Goal: Information Seeking & Learning: Check status

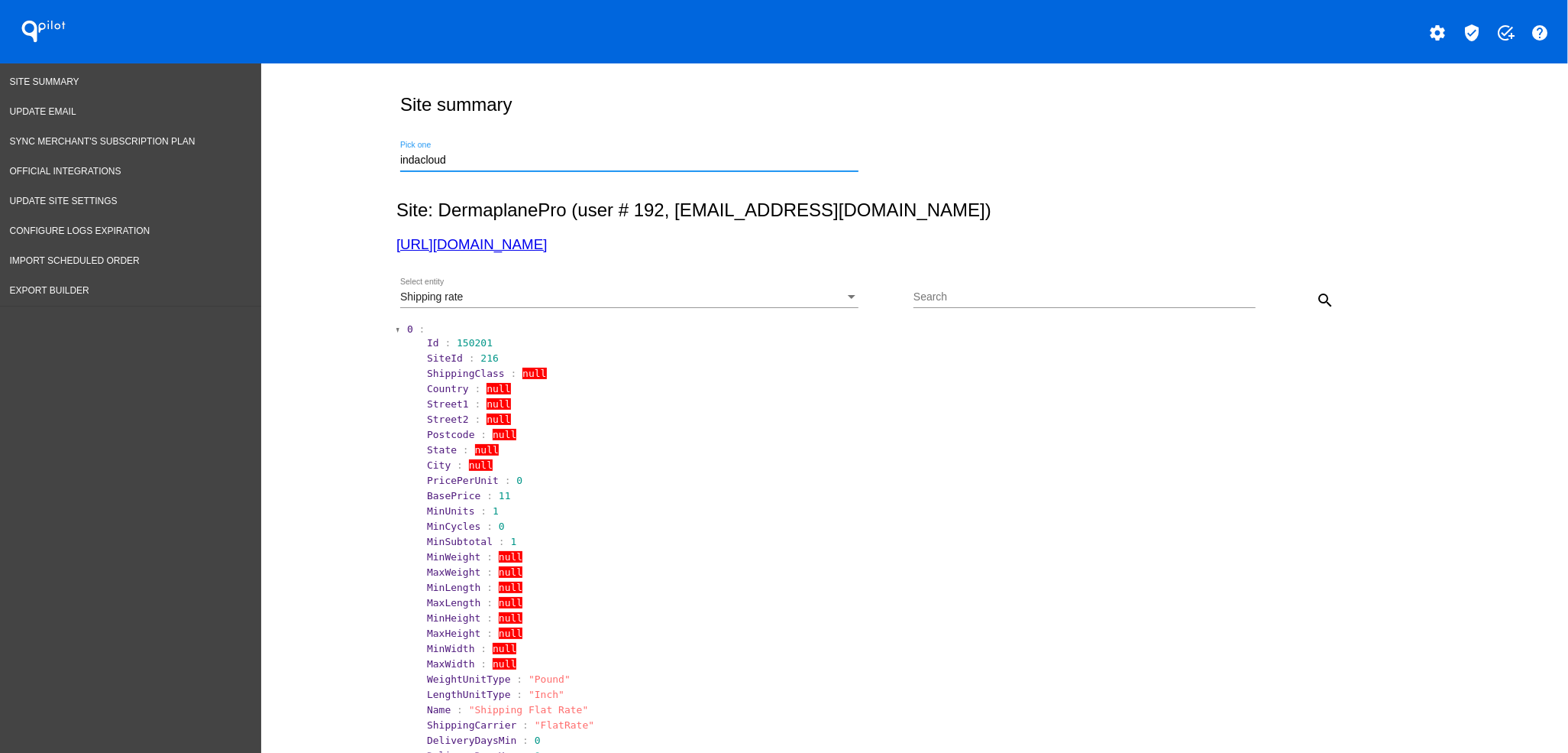
drag, startPoint x: 460, startPoint y: 160, endPoint x: 359, endPoint y: 159, distance: 101.0
click at [359, 159] on div "Site summary indacloud Pick one Site: DermaplanePro (user # 192, [EMAIL_ADDRESS…" at bounding box center [915, 744] width 1307 height 1360
drag, startPoint x: 490, startPoint y: 156, endPoint x: 295, endPoint y: 146, distance: 195.3
click at [295, 146] on div "Site summary [PHONE_NUMBER] Pick one Site: DermaplanePro (user # 192, [EMAIL_AD…" at bounding box center [915, 744] width 1307 height 1360
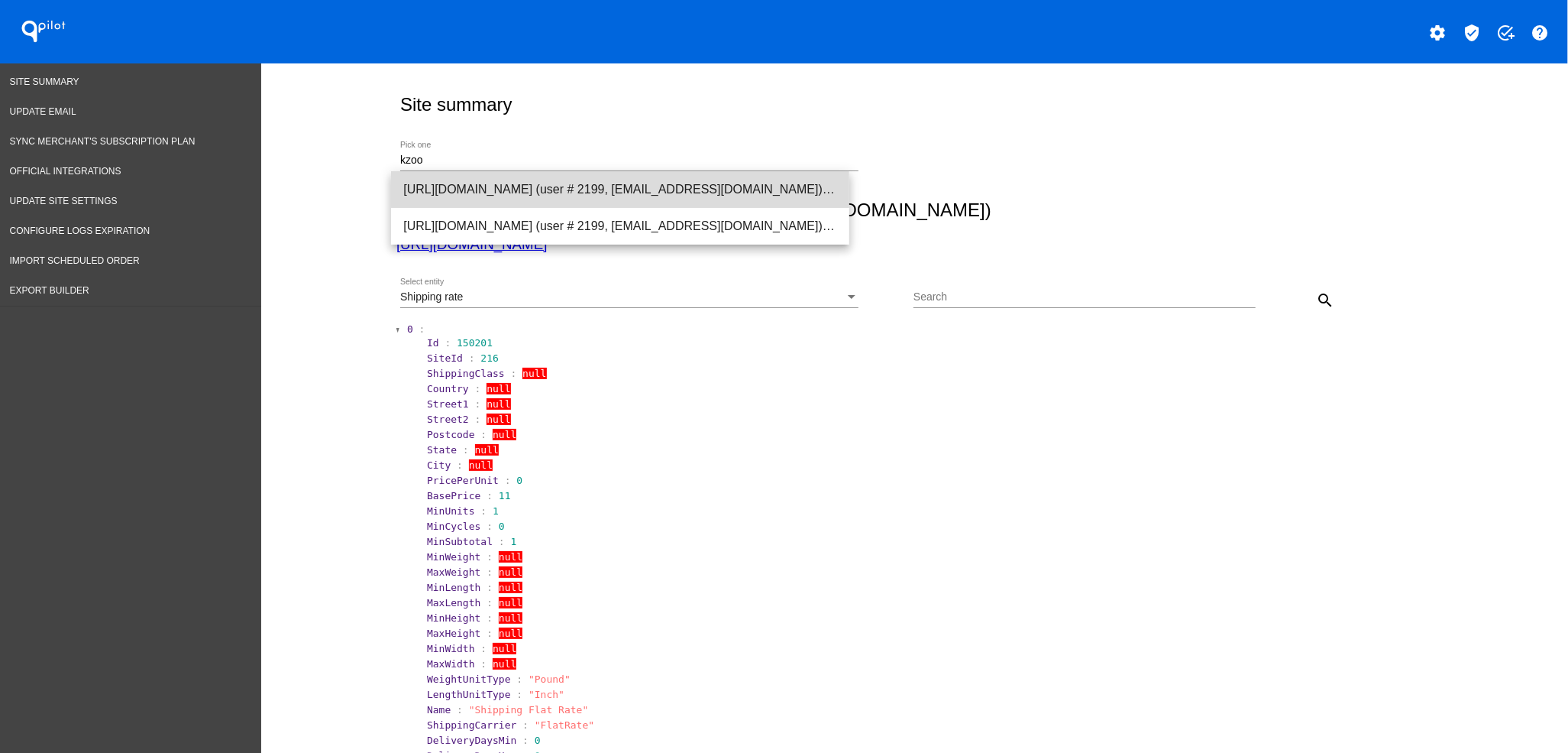
click at [682, 176] on span "[URL][DOMAIN_NAME] (user # 2199, [EMAIL_ADDRESS][DOMAIN_NAME]) - Production" at bounding box center [620, 189] width 434 height 36
type input "[URL][DOMAIN_NAME] (user # 2199, [EMAIL_ADDRESS][DOMAIN_NAME]) - Production"
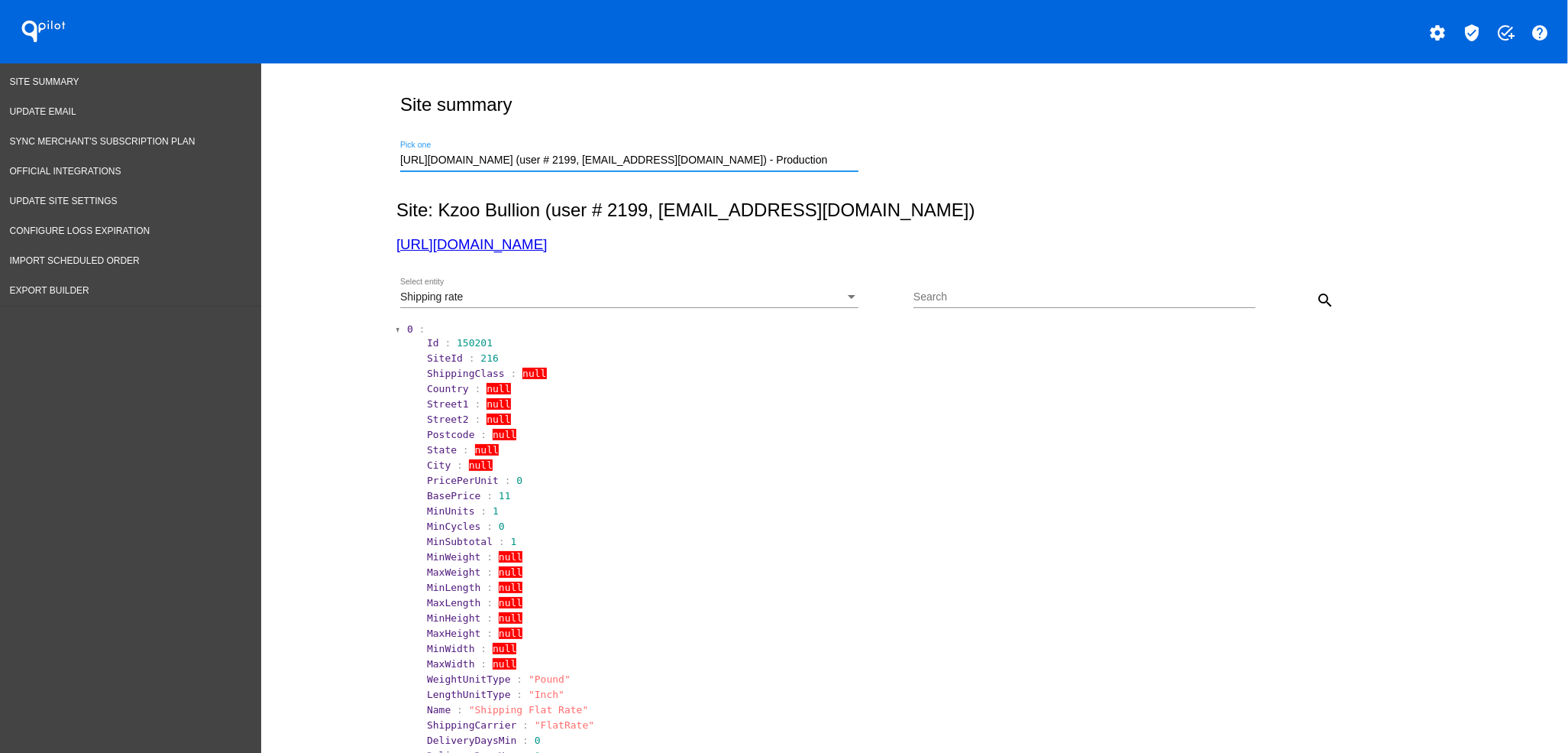
click at [737, 296] on div "Shipping rate" at bounding box center [623, 297] width 445 height 12
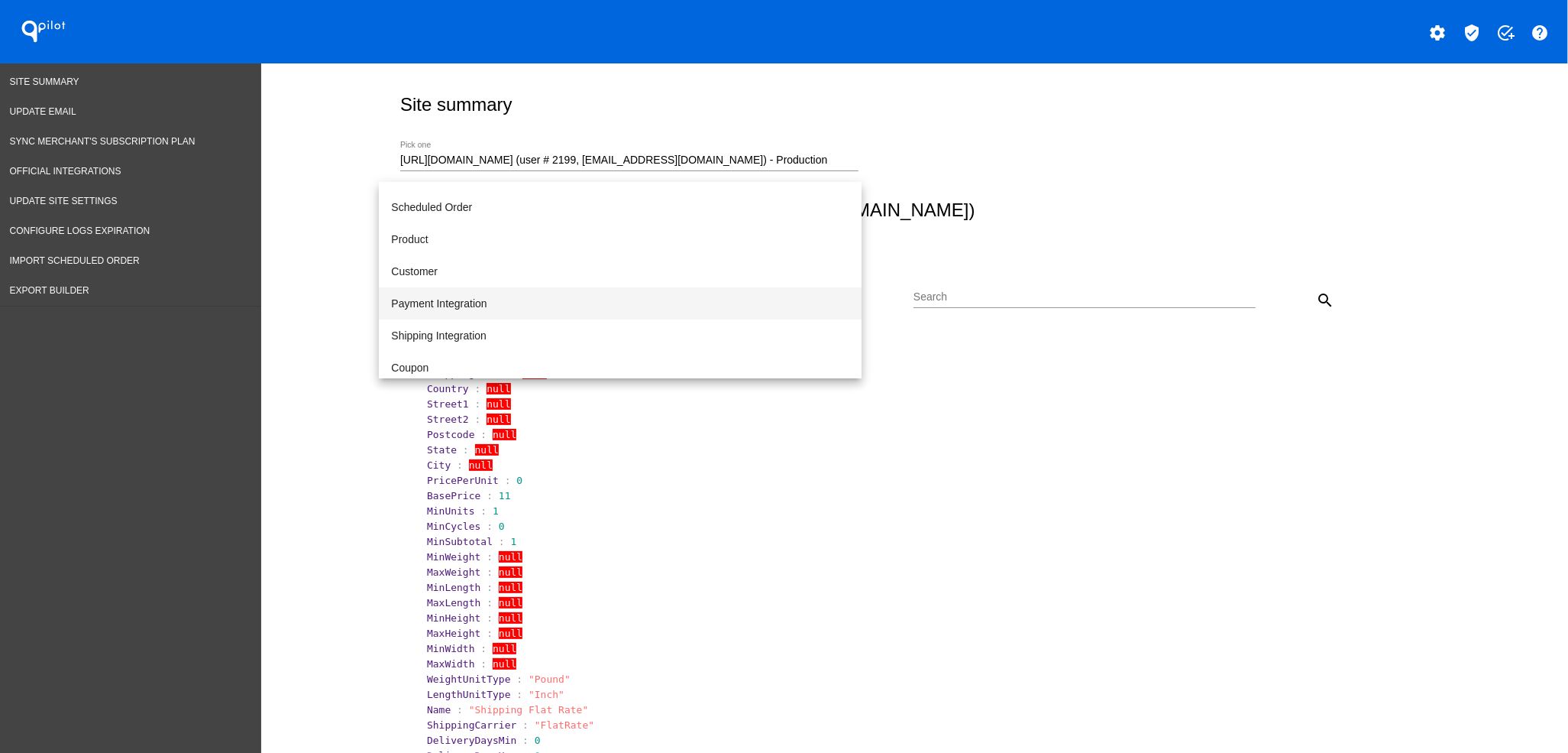
scroll to position [55, 0]
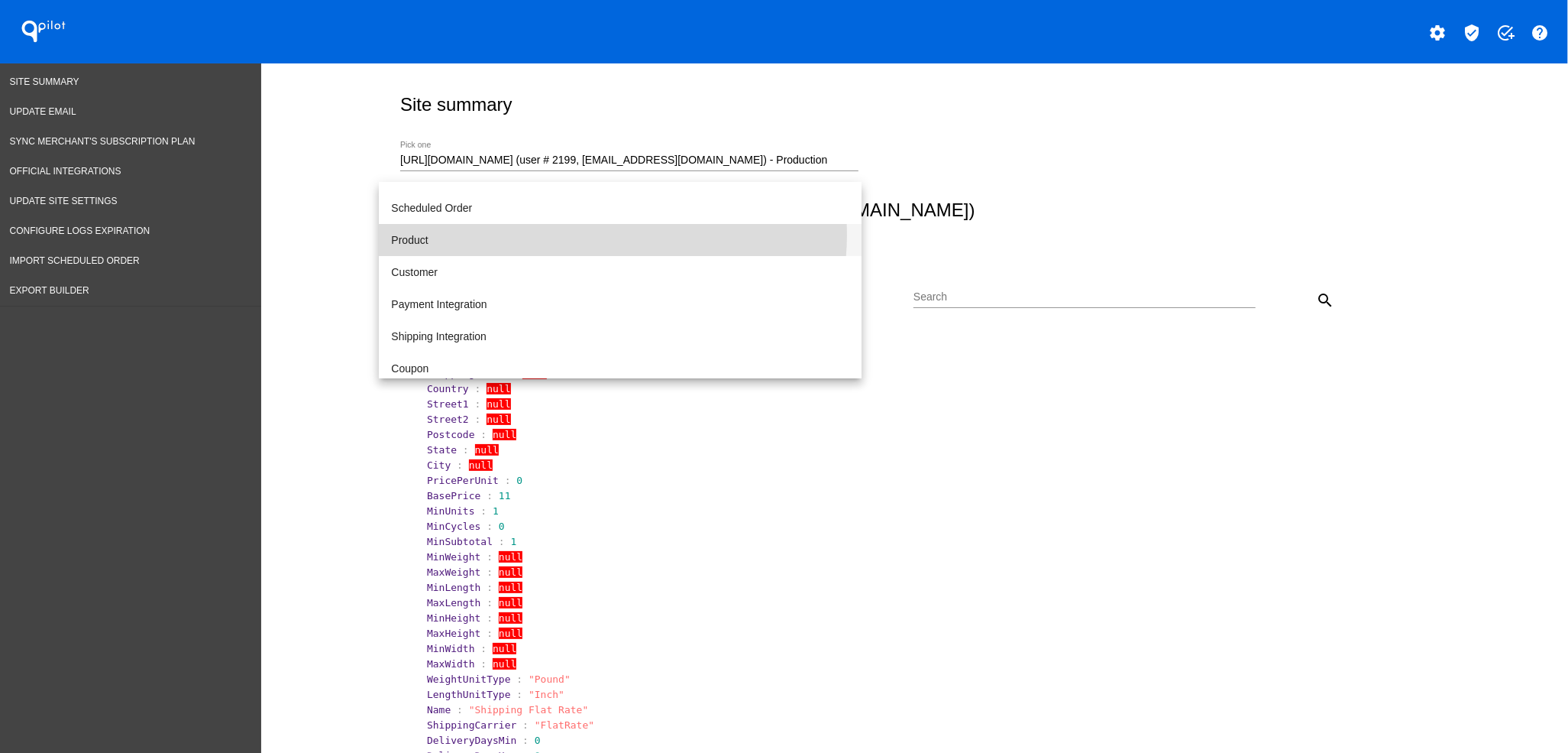
click at [604, 235] on span "Product" at bounding box center [620, 240] width 458 height 32
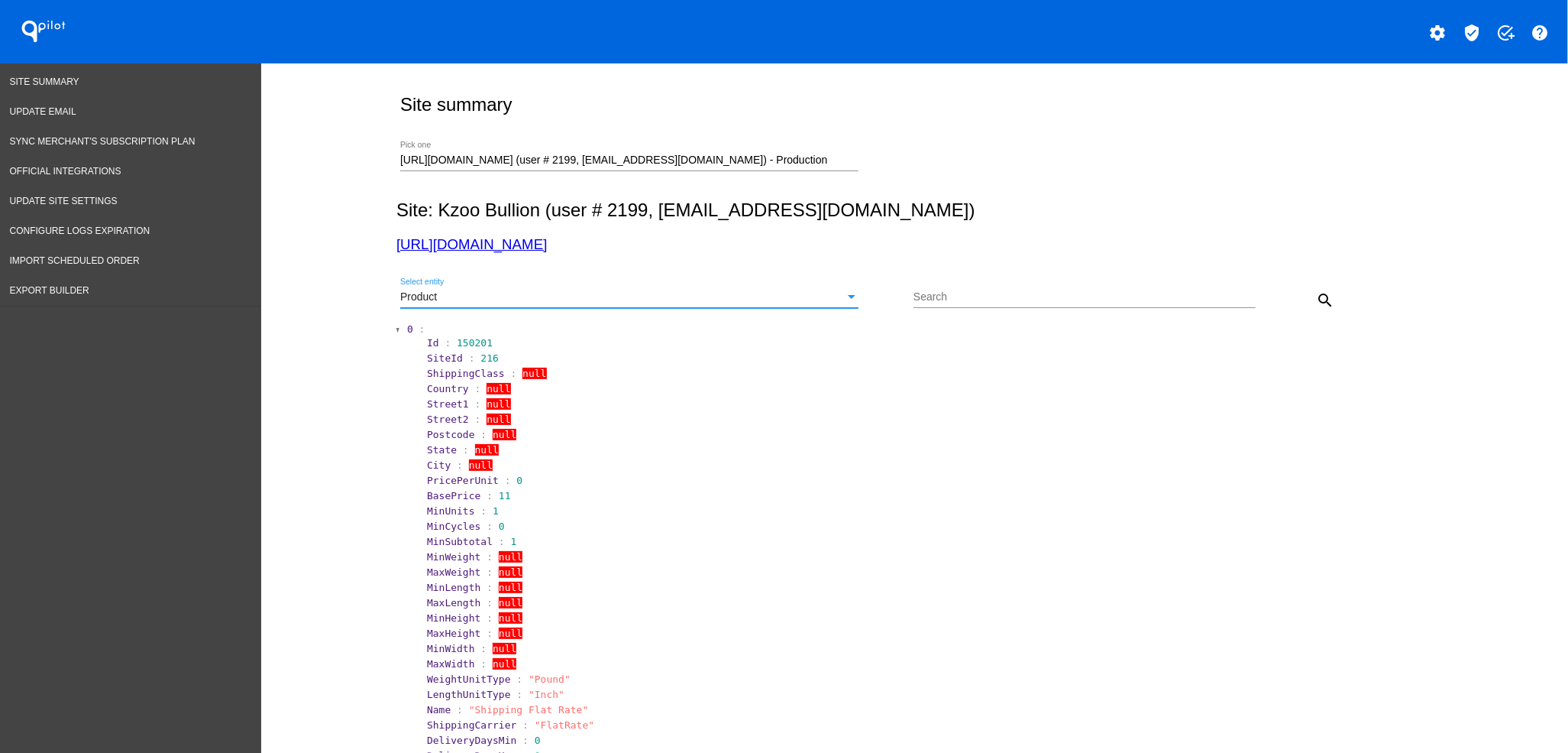
click at [1317, 301] on mat-icon "search" at bounding box center [1326, 300] width 18 height 18
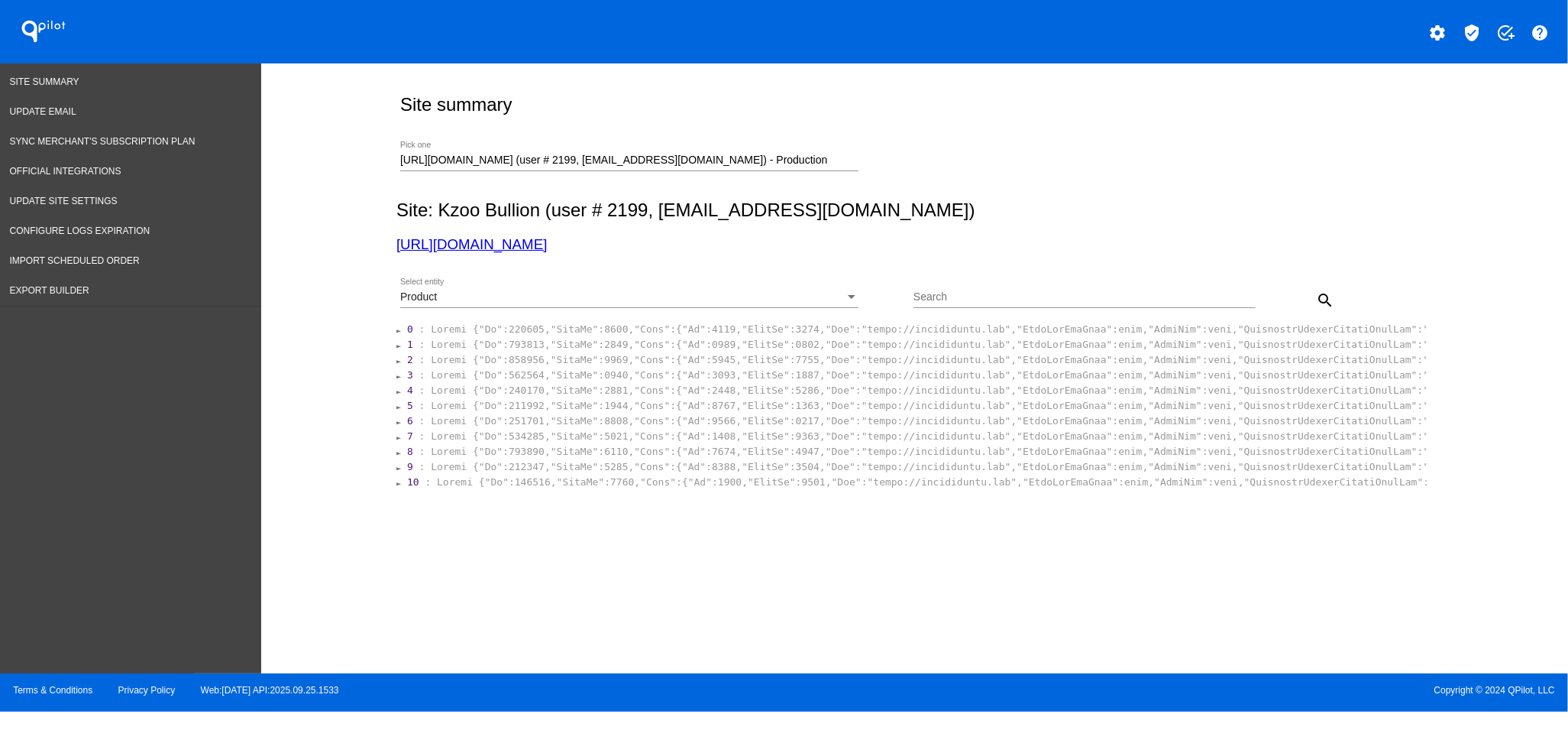
click at [514, 352] on section "1 :" at bounding box center [915, 344] width 1021 height 15
click at [511, 337] on section "1 :" at bounding box center [915, 344] width 1021 height 15
